Goal: Task Accomplishment & Management: Manage account settings

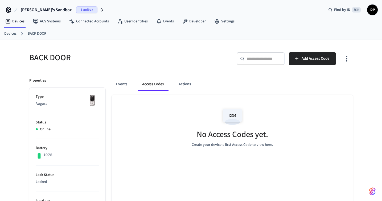
scroll to position [52, 0]
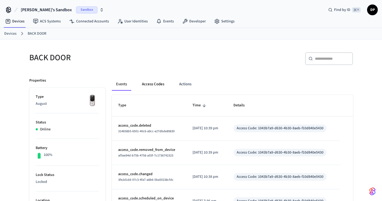
click at [164, 84] on button "Access Codes" at bounding box center [153, 84] width 31 height 13
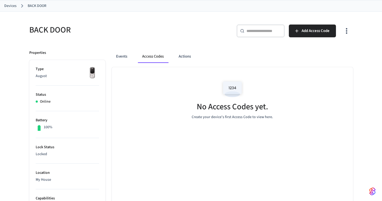
scroll to position [26, 0]
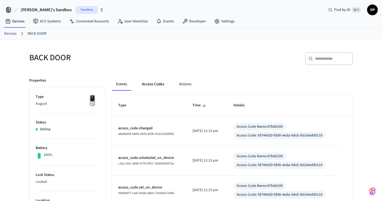
click at [153, 80] on button "Access Codes" at bounding box center [153, 84] width 31 height 13
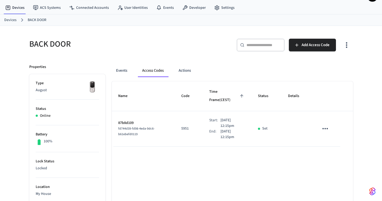
scroll to position [17, 0]
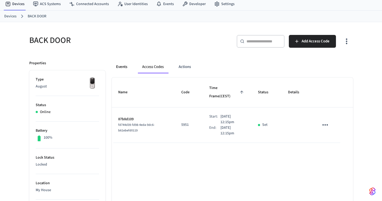
click at [124, 69] on button "Events" at bounding box center [122, 66] width 20 height 13
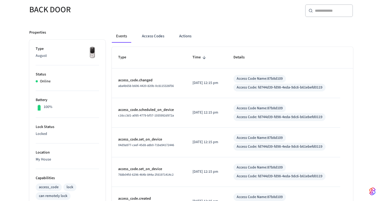
scroll to position [0, 0]
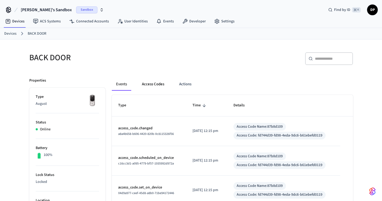
click at [152, 82] on button "Access Codes" at bounding box center [153, 84] width 31 height 13
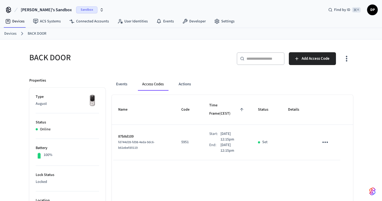
click at [324, 138] on icon "sticky table" at bounding box center [325, 142] width 8 height 8
click at [338, 163] on li "Delete" at bounding box center [337, 164] width 25 height 14
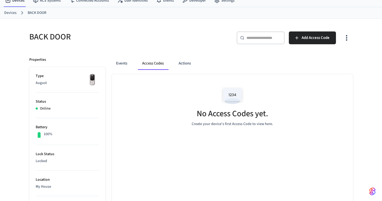
scroll to position [32, 0]
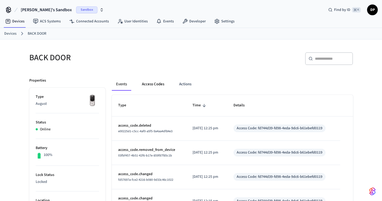
click at [150, 85] on button "Access Codes" at bounding box center [153, 84] width 31 height 13
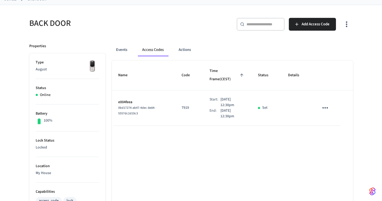
scroll to position [35, 0]
click at [183, 52] on button "Actions" at bounding box center [184, 49] width 21 height 13
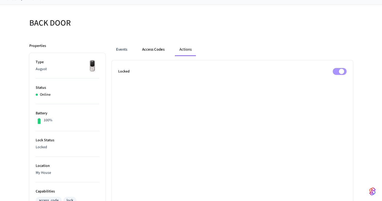
click at [154, 50] on button "Access Codes" at bounding box center [153, 49] width 31 height 13
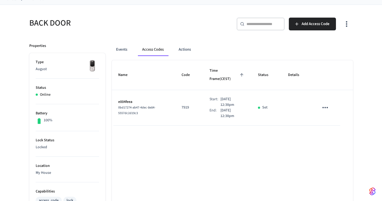
scroll to position [0, 0]
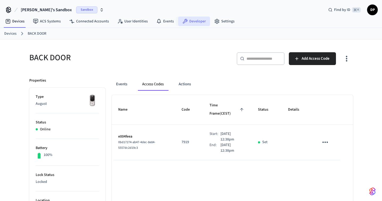
click at [194, 20] on link "Developer" at bounding box center [194, 21] width 32 height 10
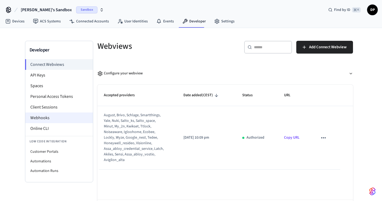
click at [54, 116] on li "Webhooks" at bounding box center [59, 117] width 68 height 11
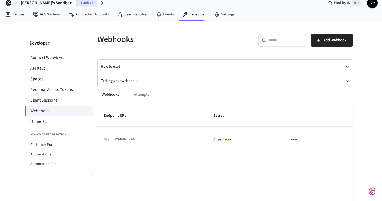
scroll to position [6, 0]
click at [140, 141] on td "[URL][DOMAIN_NAME]" at bounding box center [152, 140] width 110 height 26
click at [128, 80] on button "Testing your webhooks" at bounding box center [225, 81] width 248 height 14
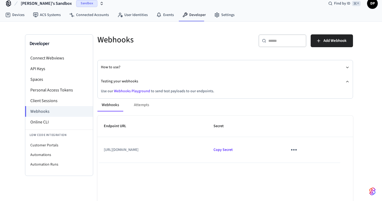
click at [134, 91] on link "Webhooks Playground" at bounding box center [132, 90] width 36 height 5
click at [20, 15] on link "Devices" at bounding box center [15, 15] width 28 height 10
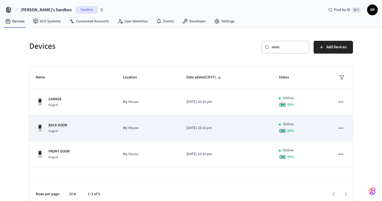
click at [189, 129] on p "[DATE] 10:10 pm" at bounding box center [226, 128] width 80 height 6
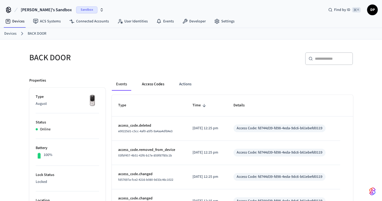
click at [148, 79] on button "Access Codes" at bounding box center [153, 84] width 31 height 13
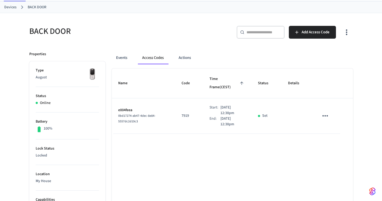
scroll to position [26, 0]
click at [231, 116] on p "[DATE] 12:38pm" at bounding box center [232, 121] width 25 height 11
click at [325, 112] on icon "sticky table" at bounding box center [325, 116] width 8 height 8
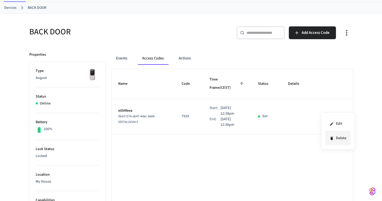
click at [337, 136] on li "Delete" at bounding box center [337, 138] width 25 height 14
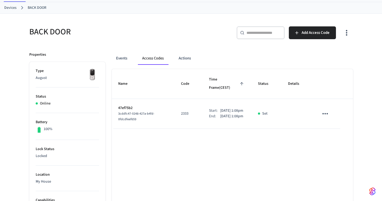
click at [324, 109] on icon "sticky table" at bounding box center [325, 113] width 8 height 8
click at [341, 138] on li "Delete" at bounding box center [337, 138] width 25 height 14
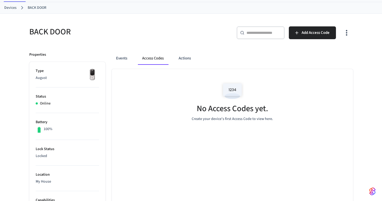
click at [214, 30] on div "​ ​ Add Access Code" at bounding box center [273, 34] width 159 height 17
